Goal: Task Accomplishment & Management: Use online tool/utility

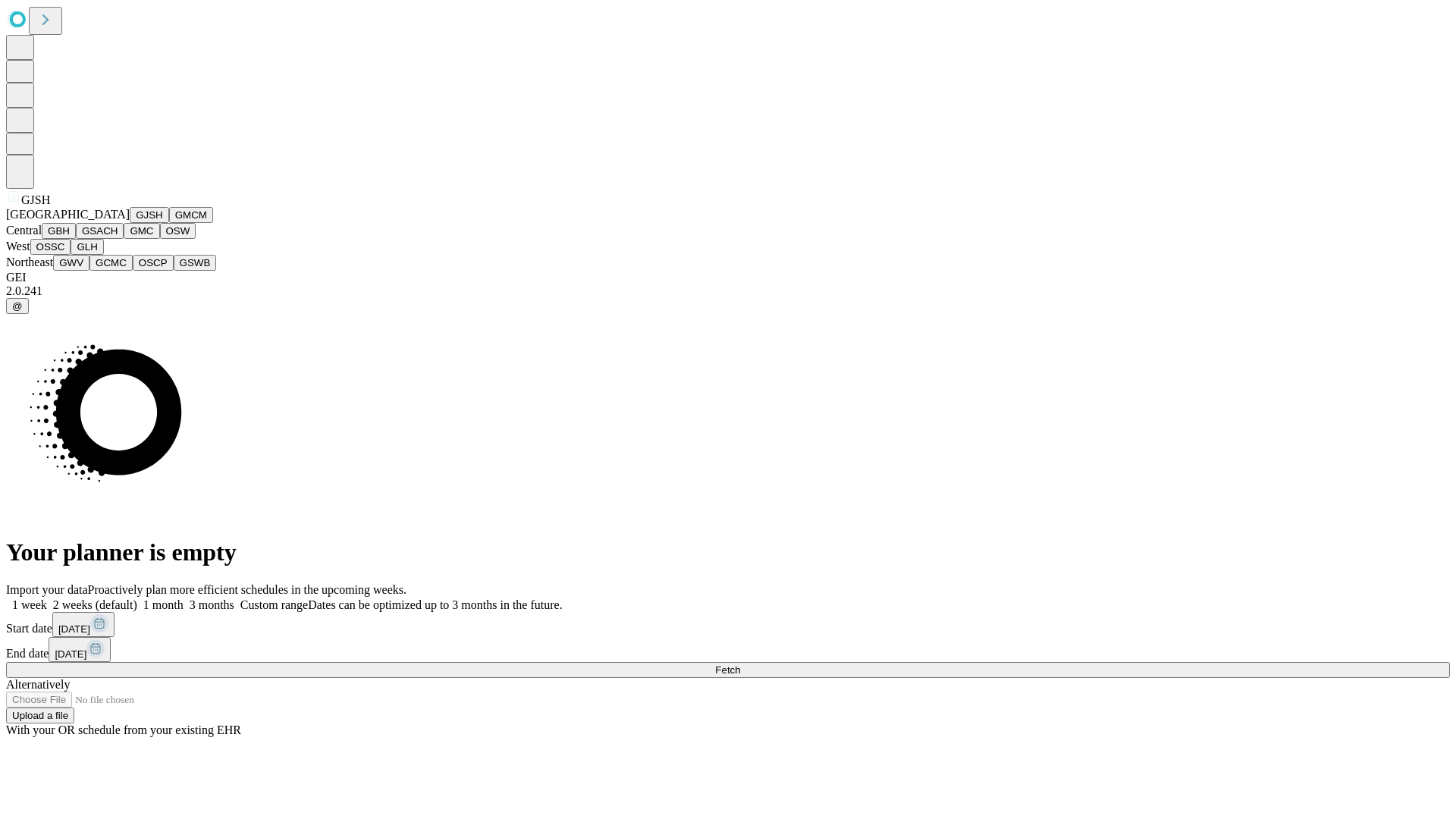
click at [130, 223] on button "GJSH" at bounding box center [149, 215] width 40 height 16
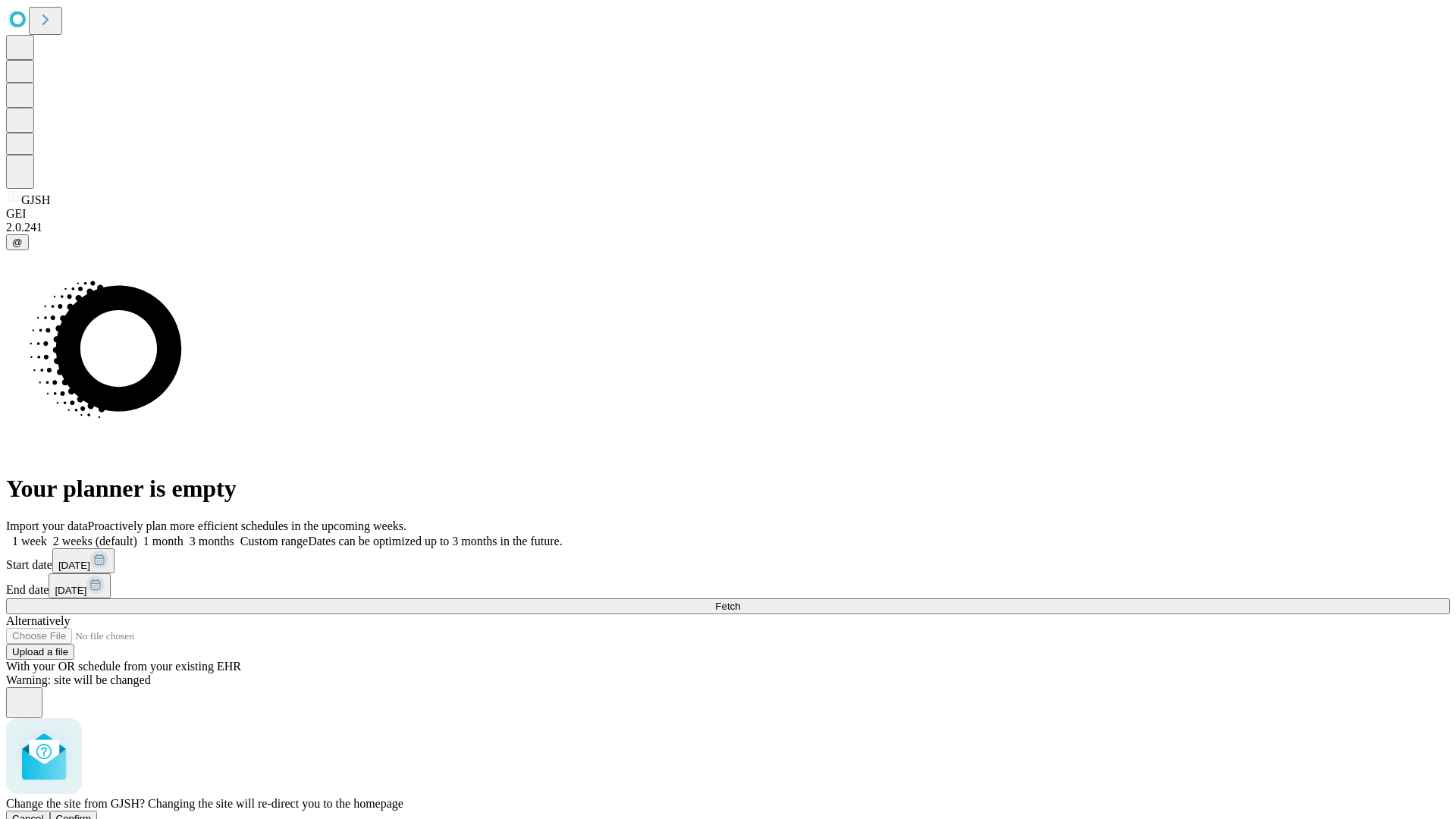
click at [92, 813] on span "Confirm" at bounding box center [73, 818] width 35 height 12
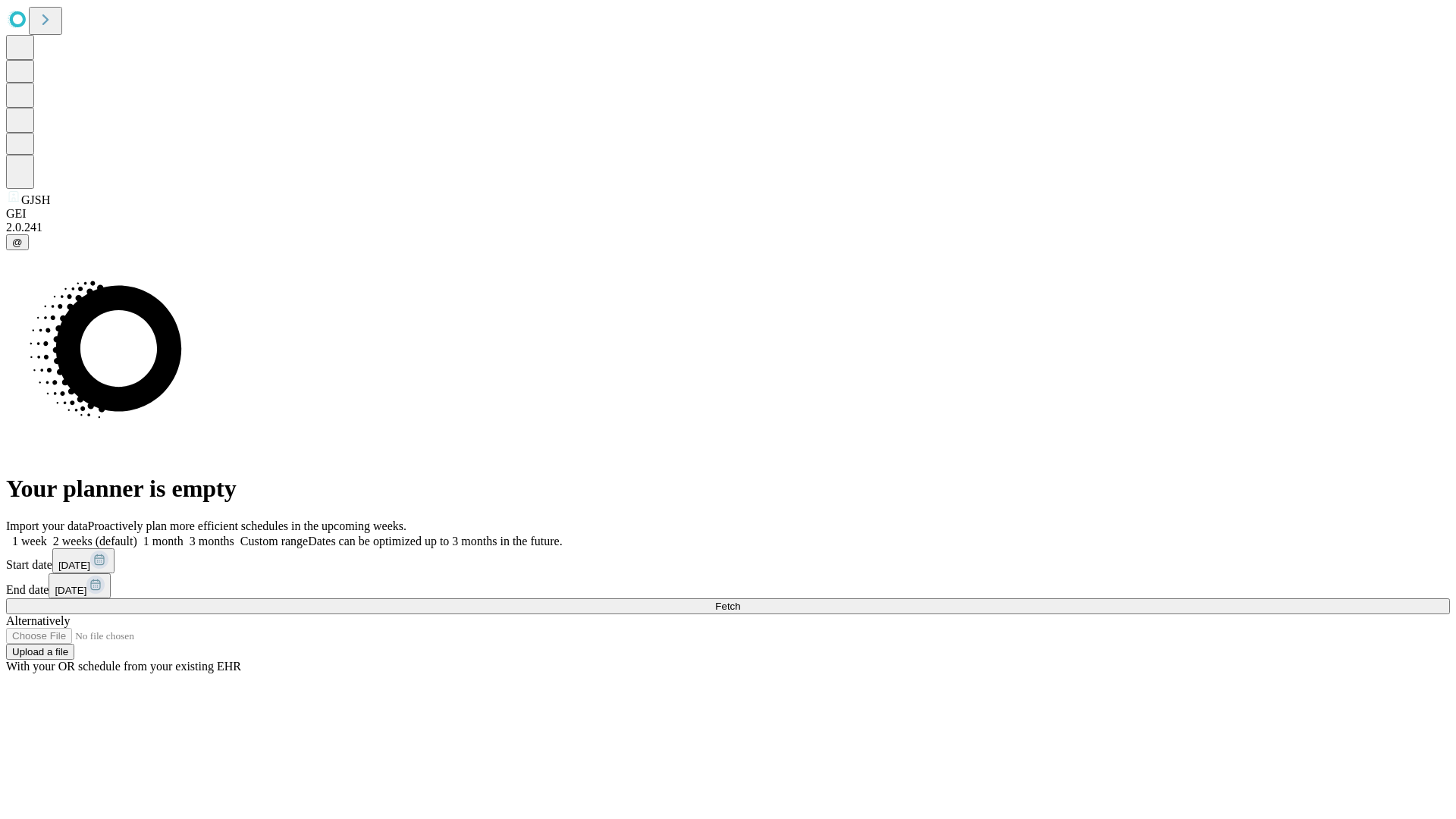
click at [183, 535] on label "1 month" at bounding box center [159, 541] width 46 height 13
click at [740, 601] on span "Fetch" at bounding box center [728, 606] width 25 height 12
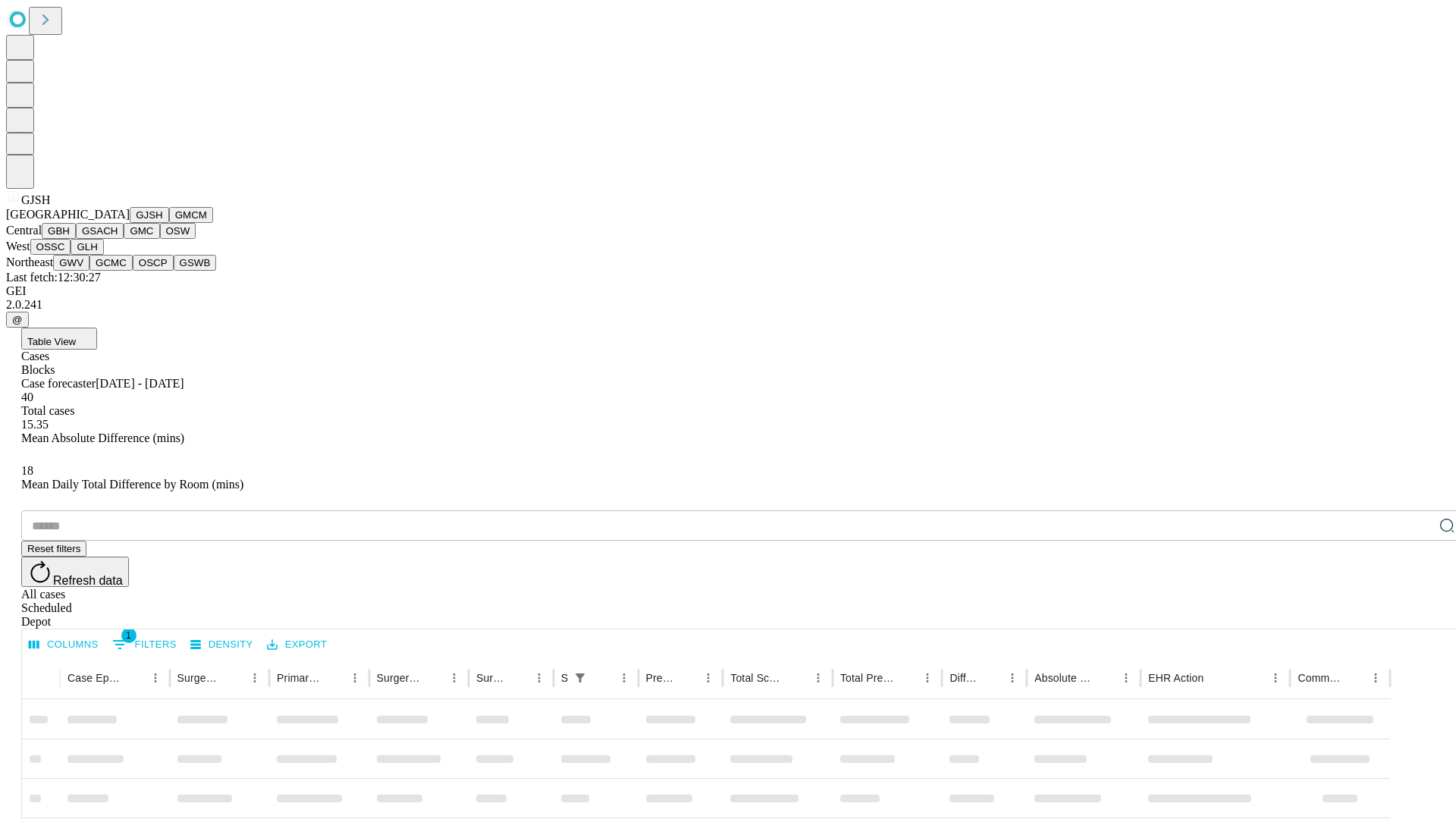
click at [169, 223] on button "GMCM" at bounding box center [191, 215] width 44 height 16
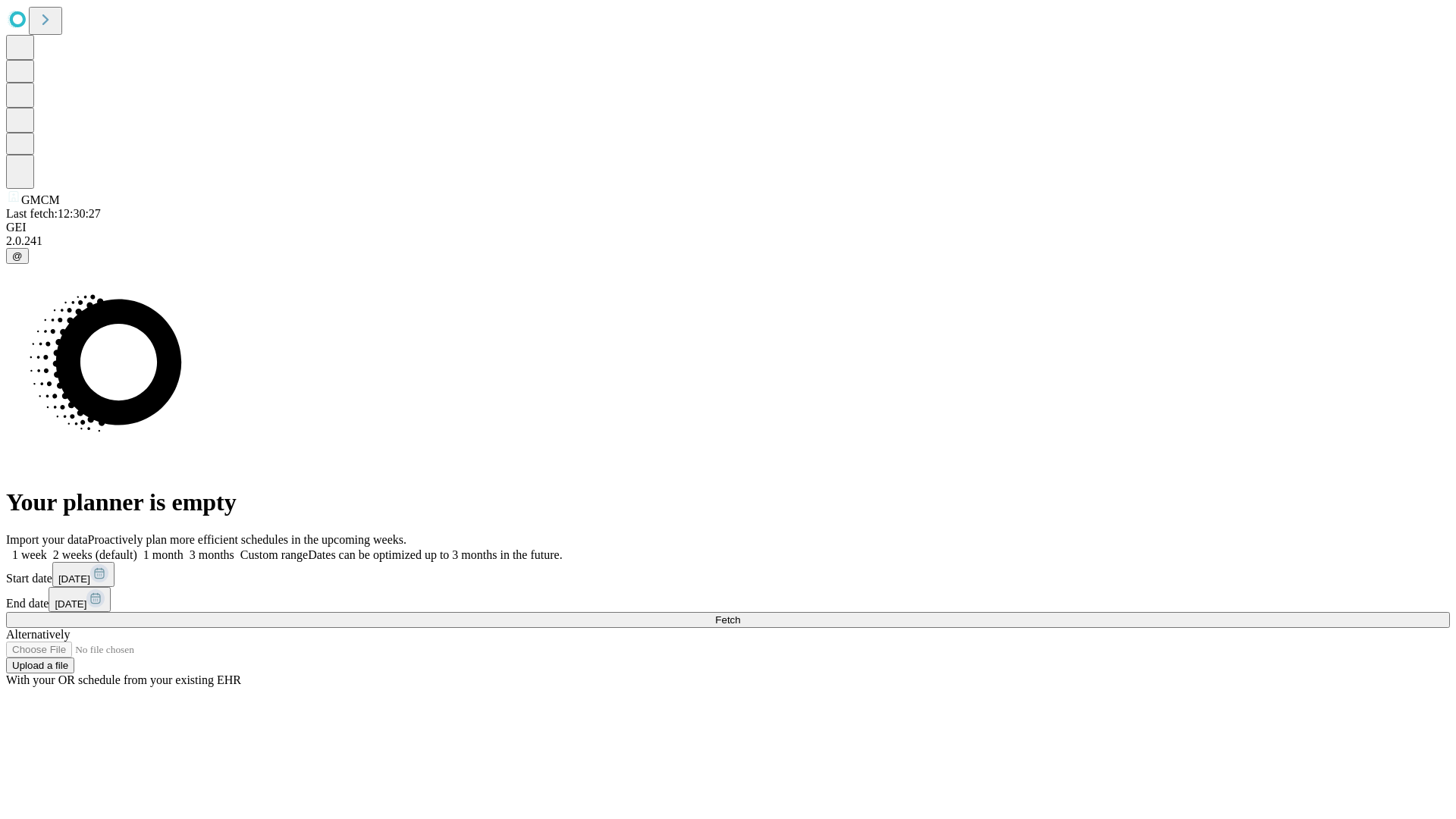
click at [183, 548] on label "1 month" at bounding box center [159, 554] width 46 height 13
click at [740, 614] on span "Fetch" at bounding box center [728, 620] width 25 height 12
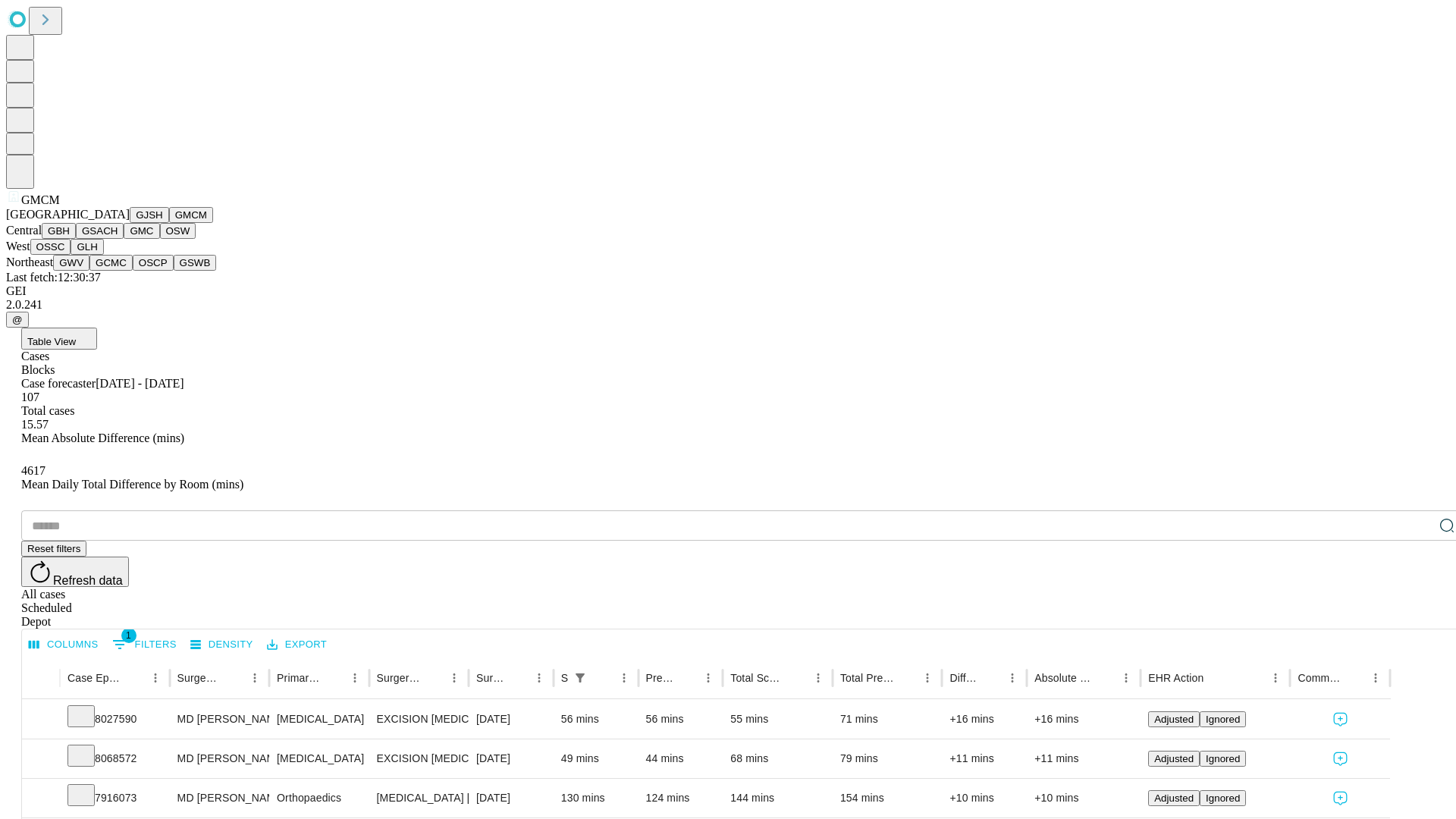
click at [76, 239] on button "GBH" at bounding box center [59, 231] width 34 height 16
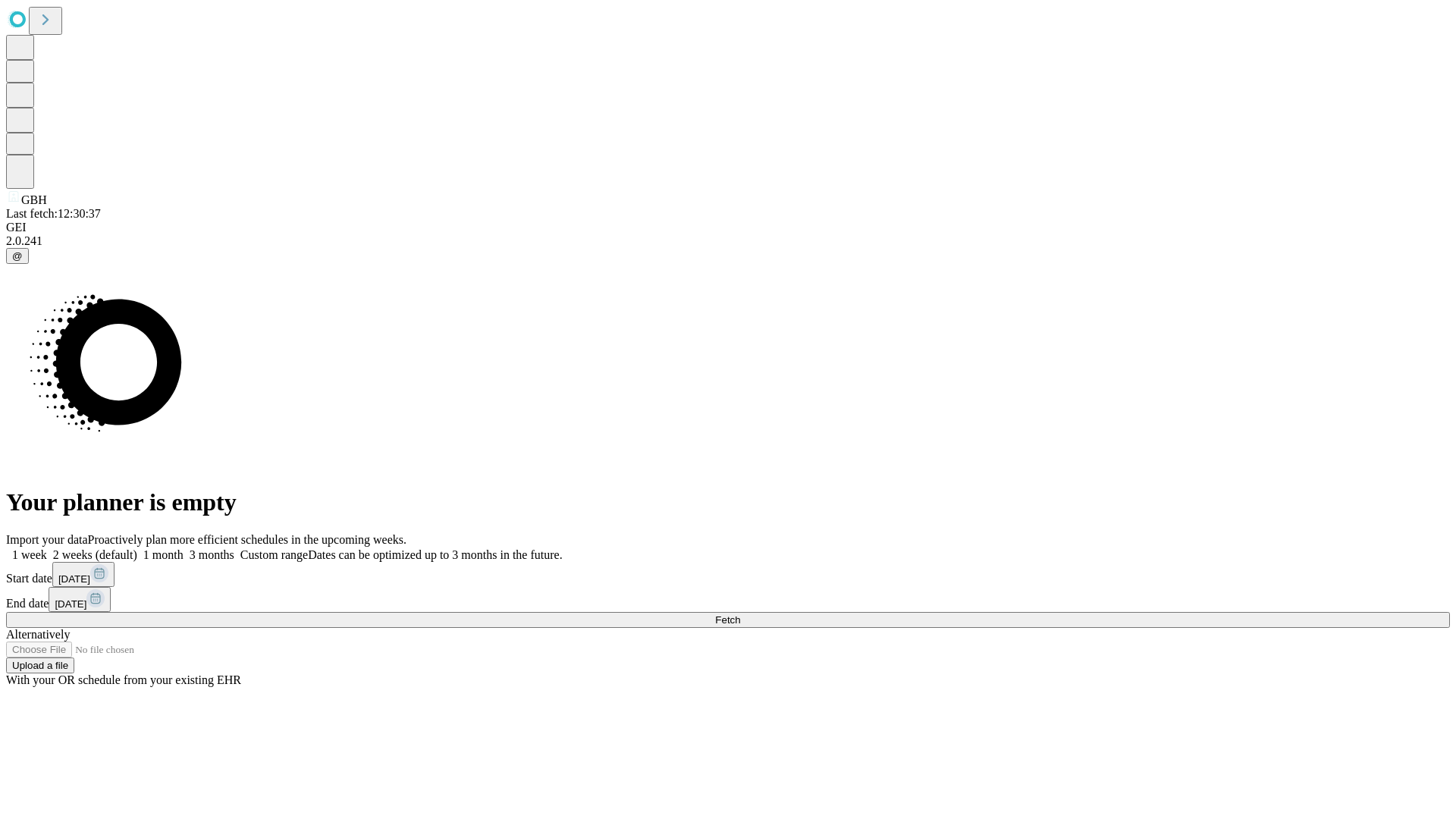
click at [183, 548] on label "1 month" at bounding box center [159, 554] width 46 height 13
click at [740, 614] on span "Fetch" at bounding box center [728, 620] width 25 height 12
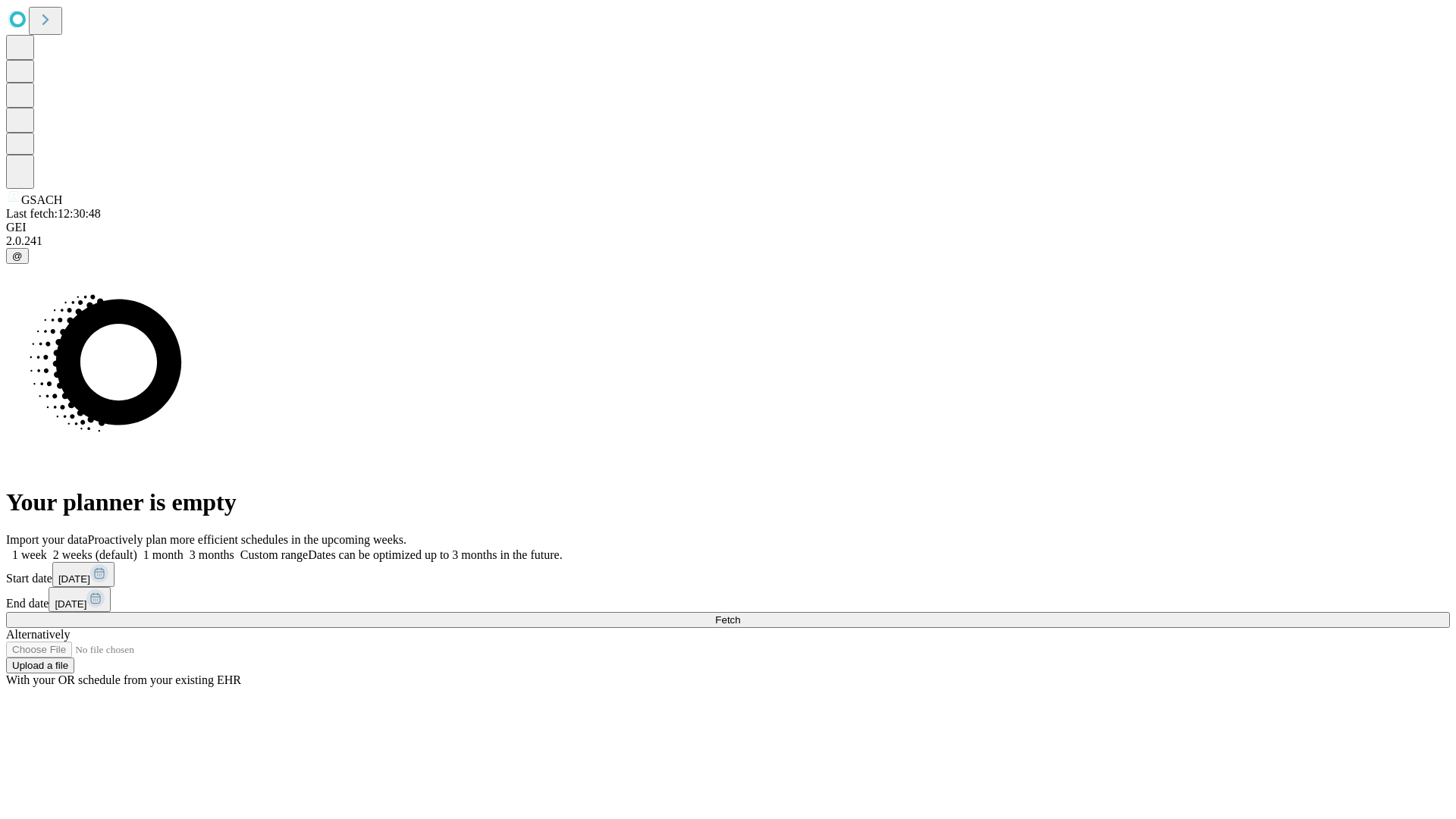
click at [183, 548] on label "1 month" at bounding box center [159, 554] width 46 height 13
click at [740, 614] on span "Fetch" at bounding box center [728, 620] width 25 height 12
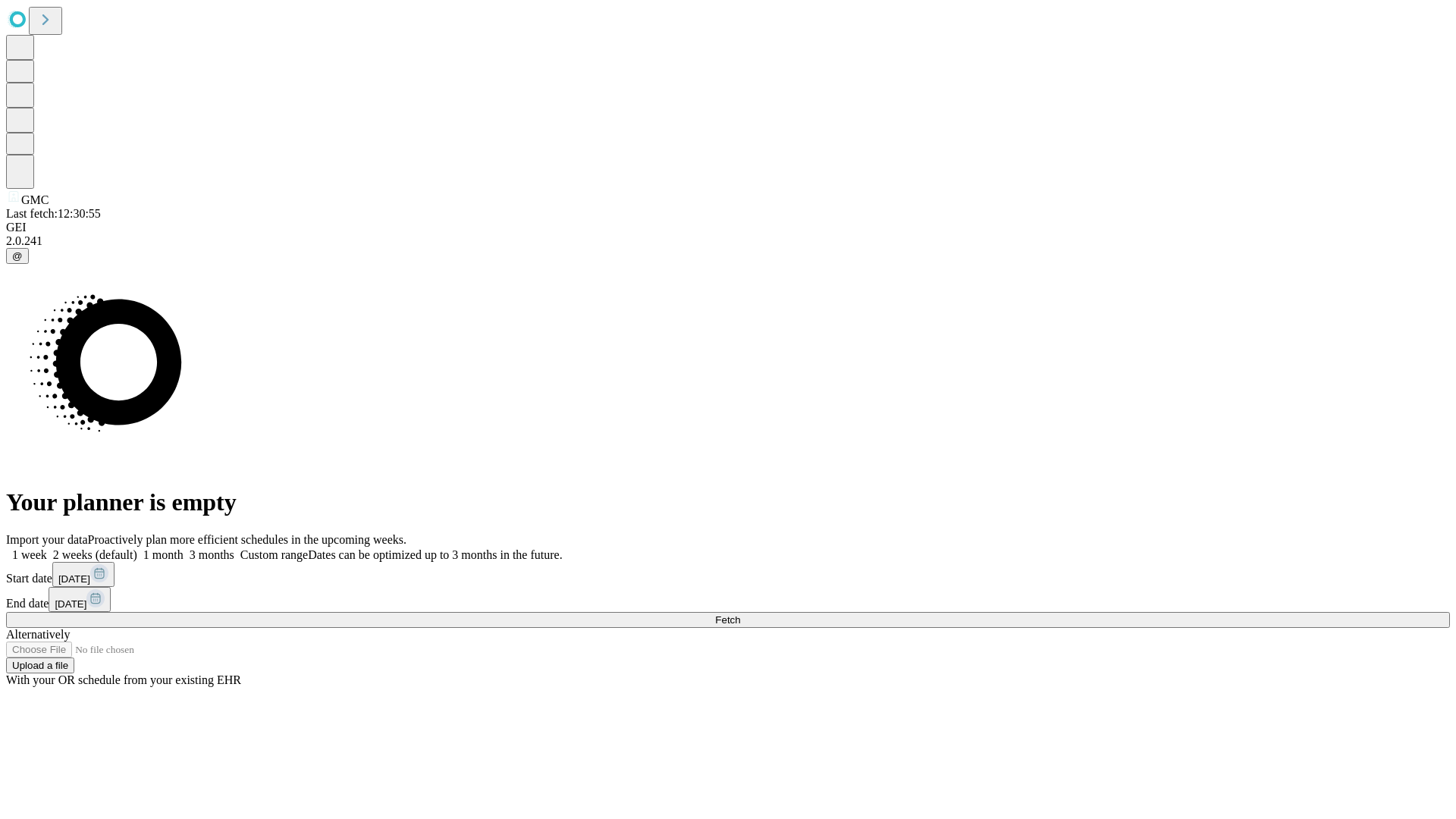
click at [183, 548] on label "1 month" at bounding box center [159, 554] width 46 height 13
click at [740, 614] on span "Fetch" at bounding box center [728, 620] width 25 height 12
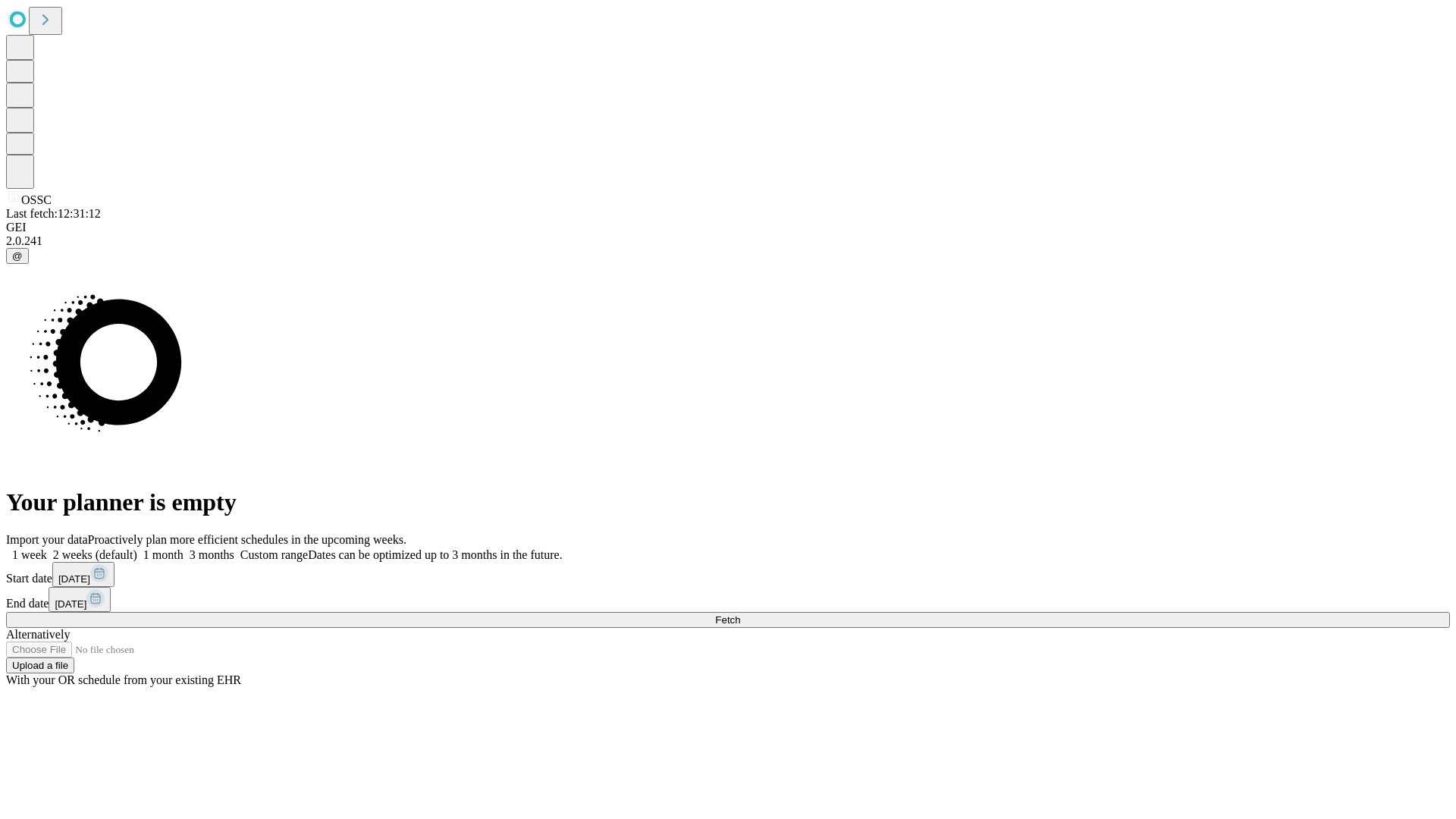
click at [183, 548] on label "1 month" at bounding box center [159, 554] width 46 height 13
click at [740, 614] on span "Fetch" at bounding box center [728, 620] width 25 height 12
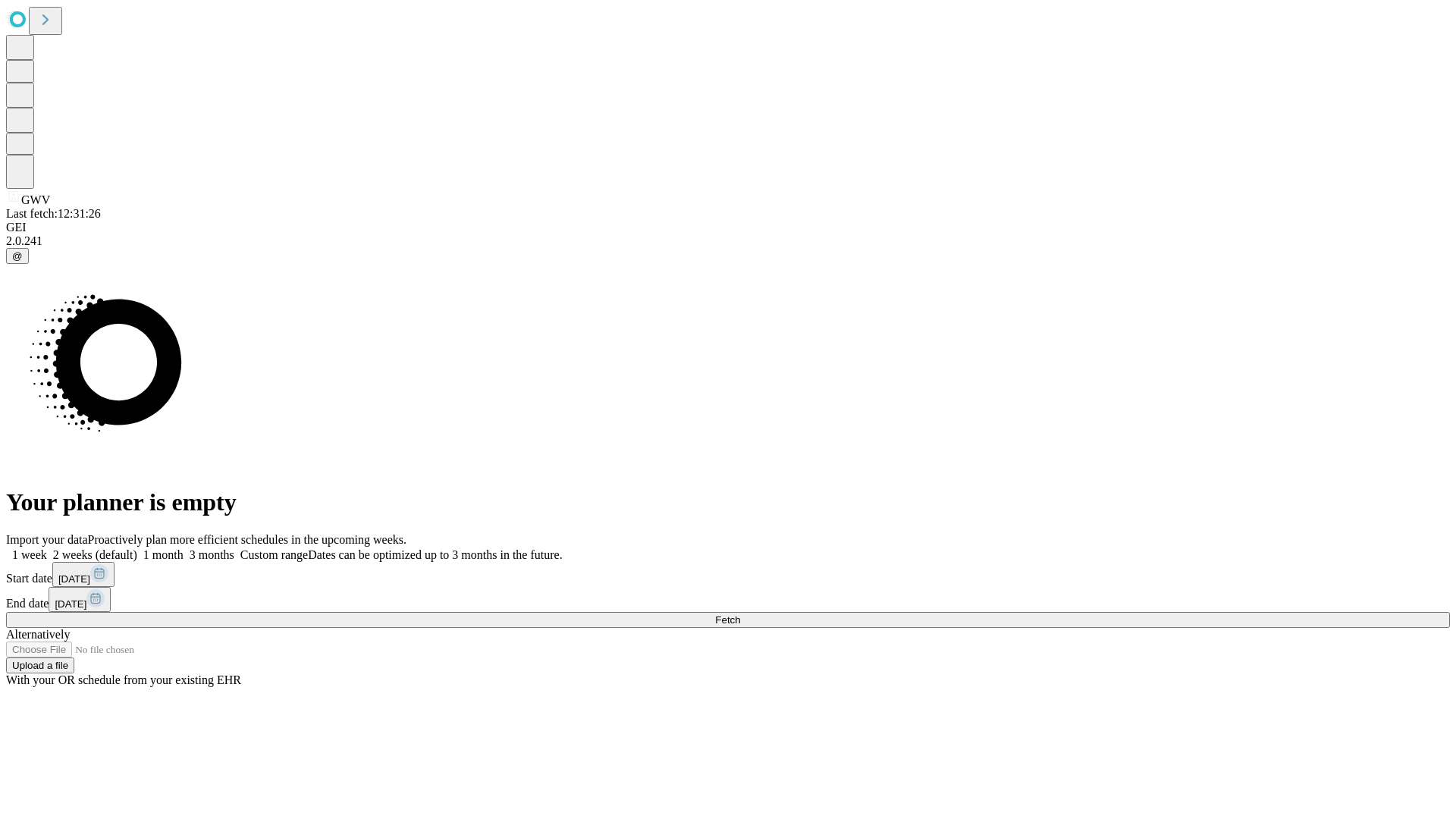
click at [183, 548] on label "1 month" at bounding box center [159, 554] width 46 height 13
click at [740, 614] on span "Fetch" at bounding box center [728, 620] width 25 height 12
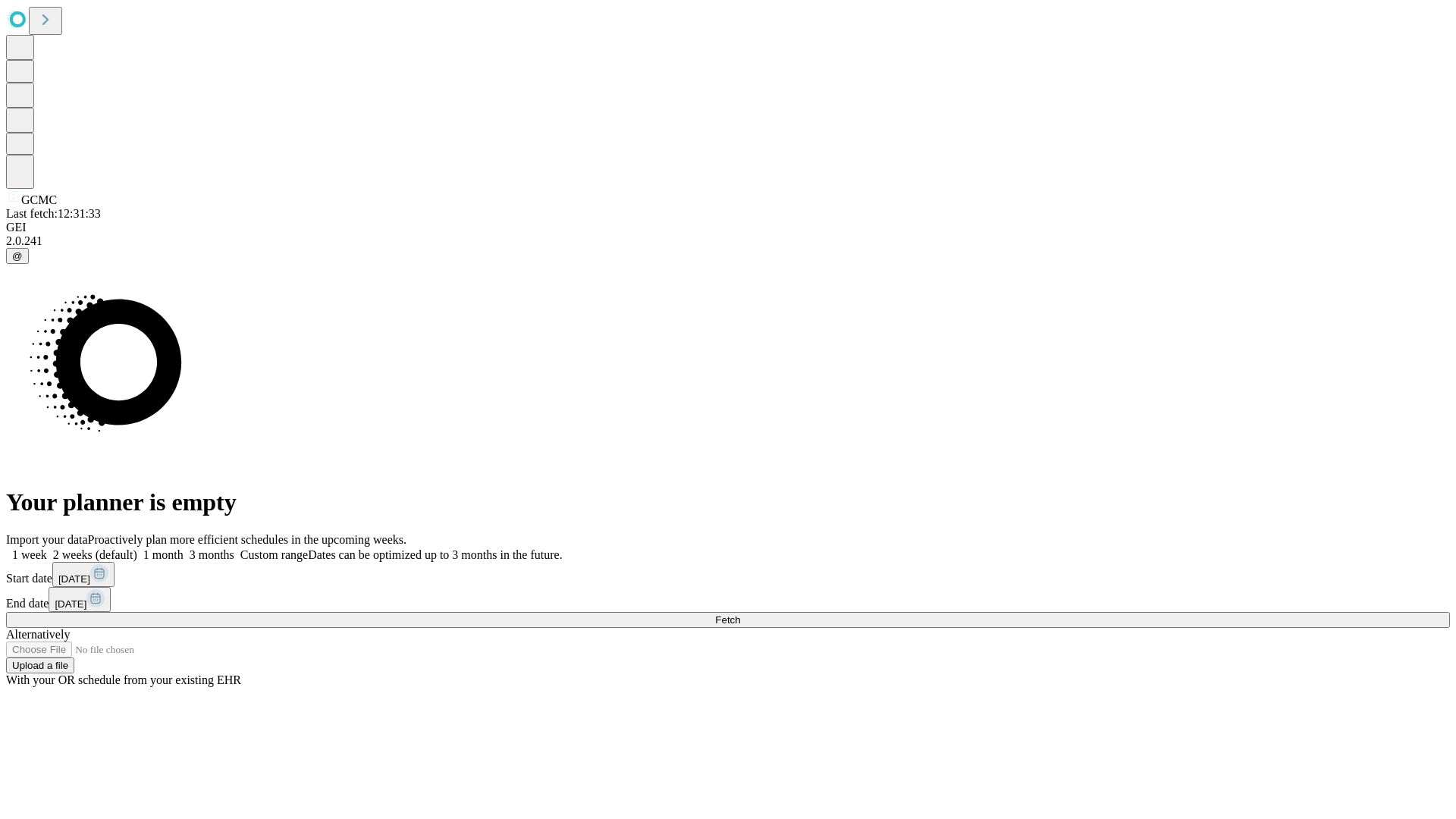
click at [183, 548] on label "1 month" at bounding box center [159, 554] width 46 height 13
click at [740, 614] on span "Fetch" at bounding box center [728, 620] width 25 height 12
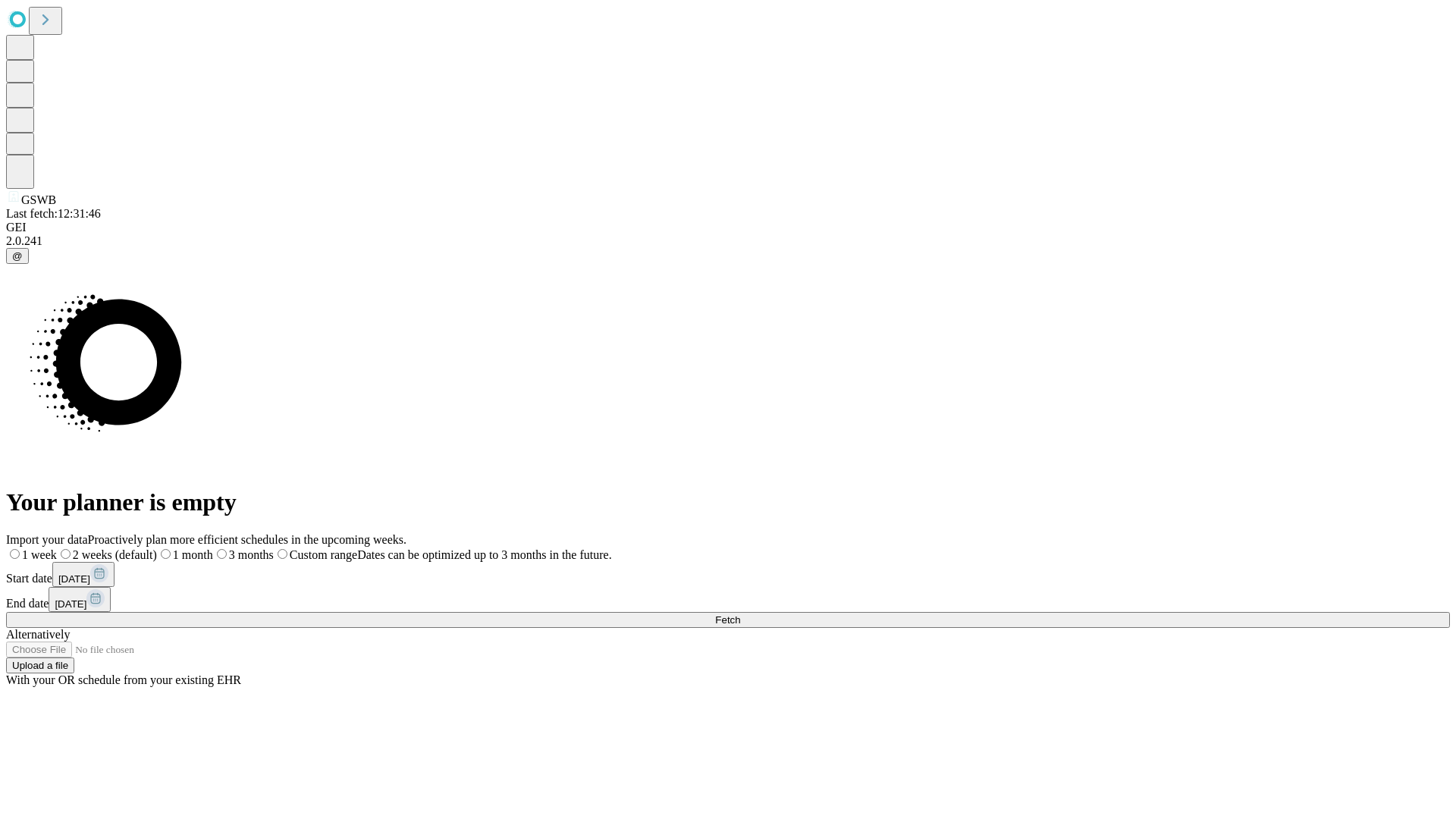
click at [213, 548] on label "1 month" at bounding box center [185, 554] width 56 height 13
click at [740, 614] on span "Fetch" at bounding box center [728, 620] width 25 height 12
